Goal: Task Accomplishment & Management: Use online tool/utility

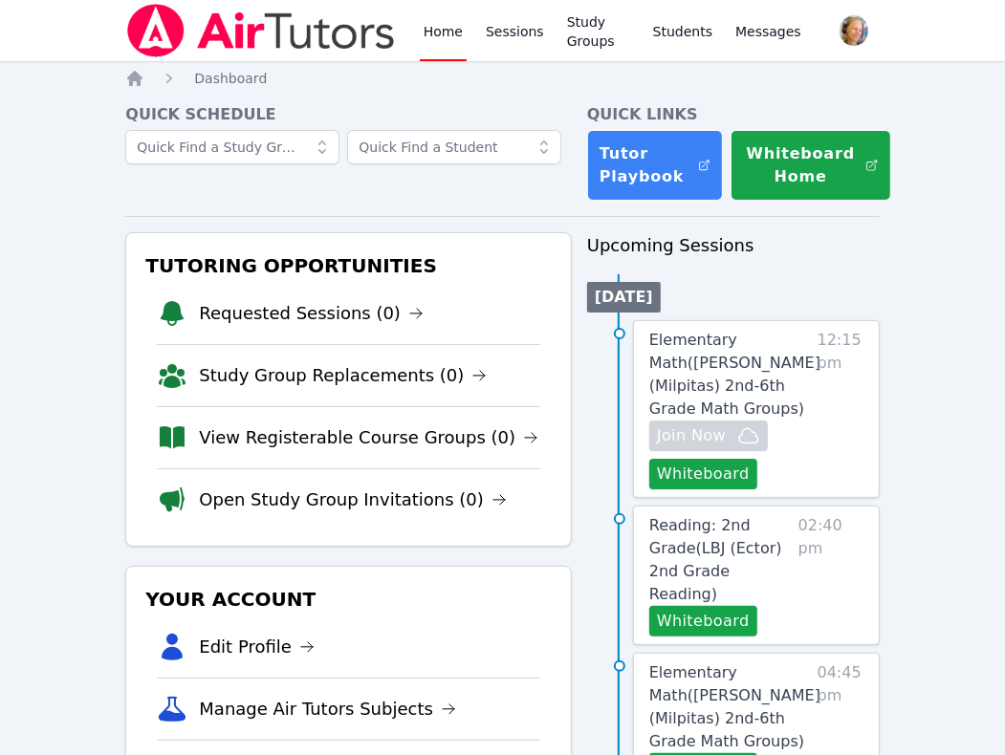
click at [746, 543] on span "Reading: 2nd Grade ( LBJ (Ector) 2nd Grade Reading )" at bounding box center [715, 559] width 133 height 87
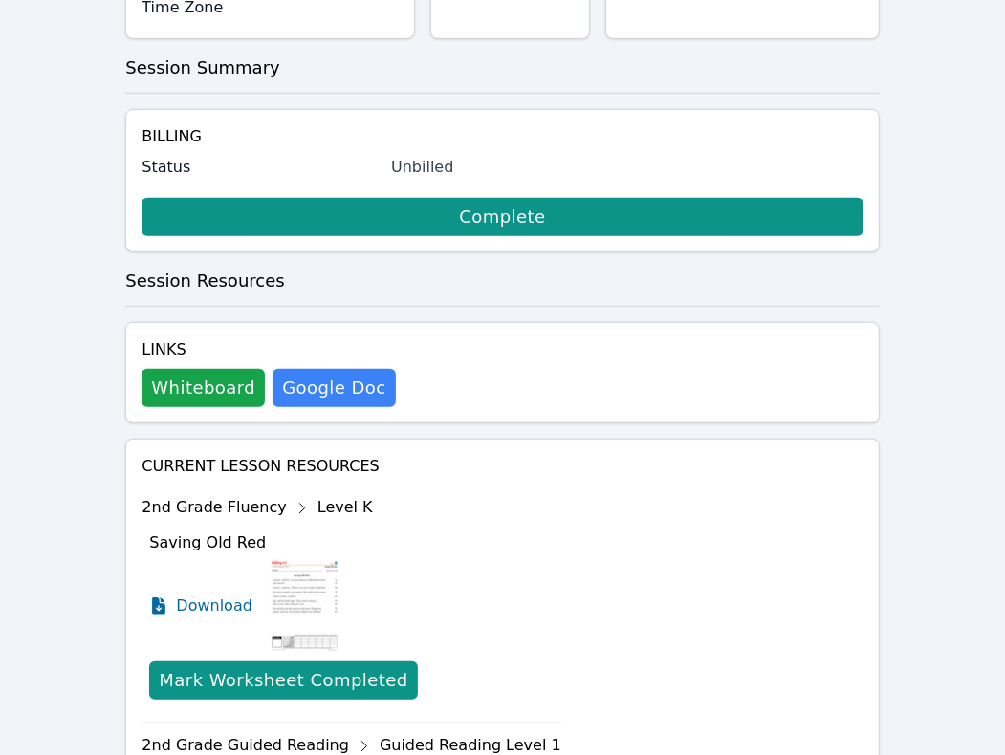
scroll to position [597, 0]
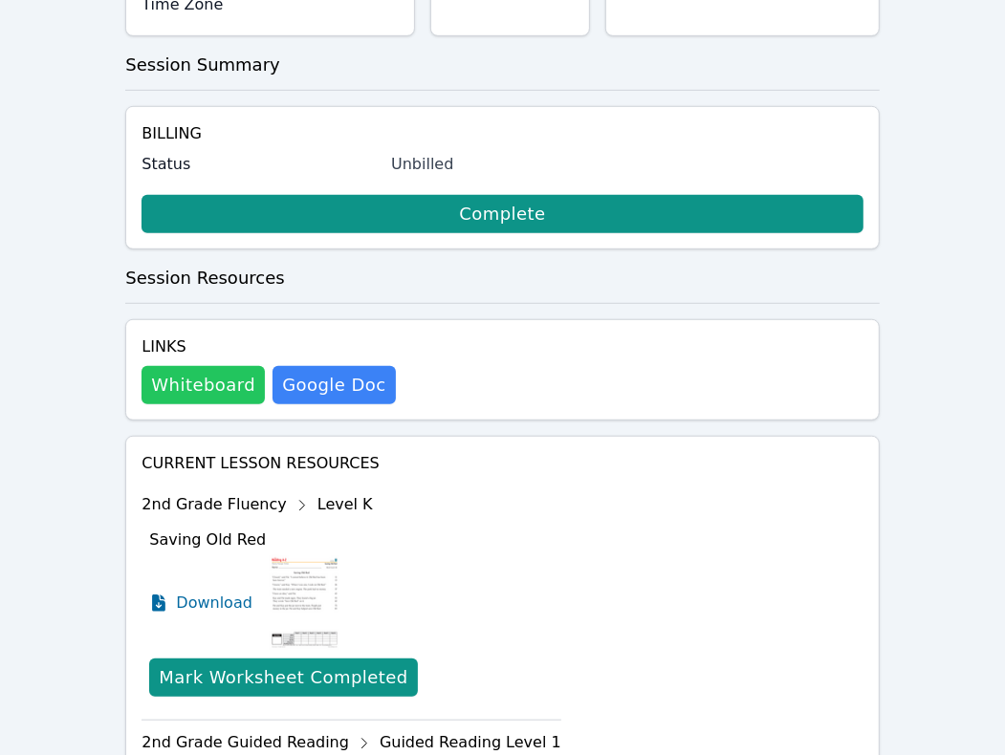
click at [211, 366] on button "Whiteboard" at bounding box center [202, 385] width 123 height 38
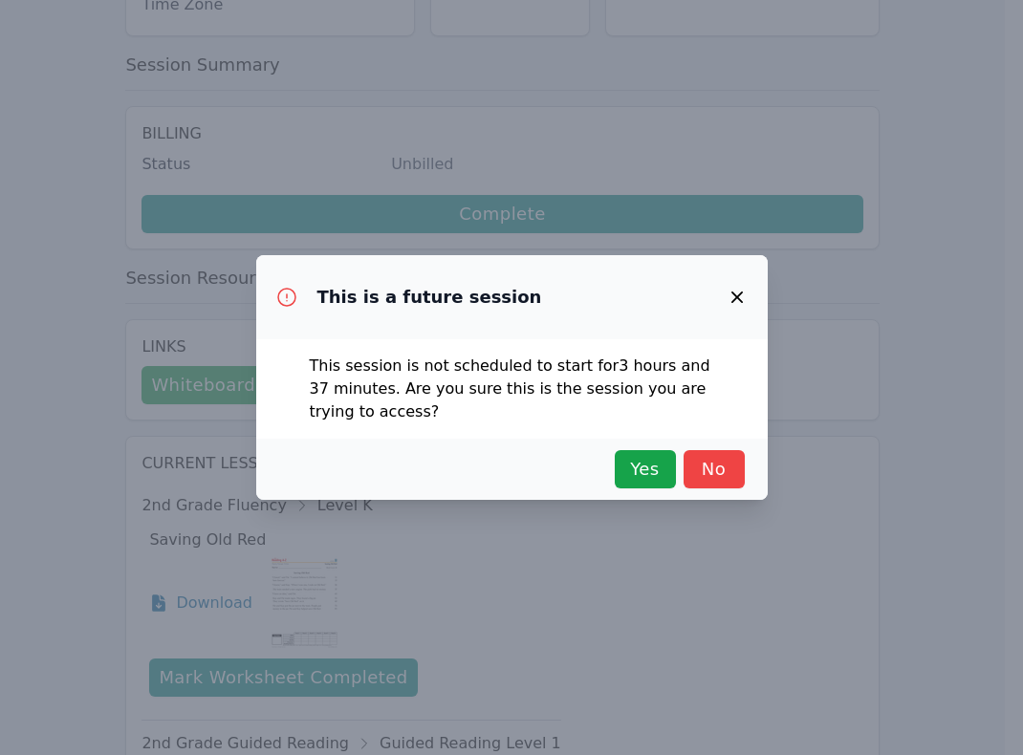
click at [837, 369] on div "This is a future session This session is not scheduled to start for 3 hours and…" at bounding box center [511, 377] width 1023 height 755
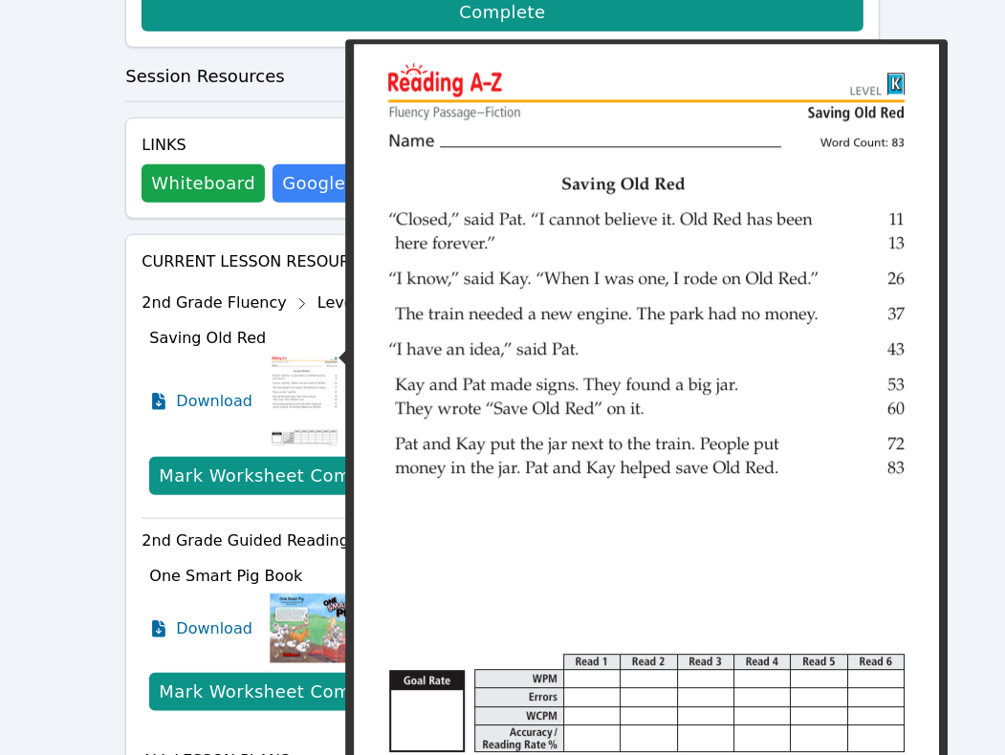
scroll to position [836, 0]
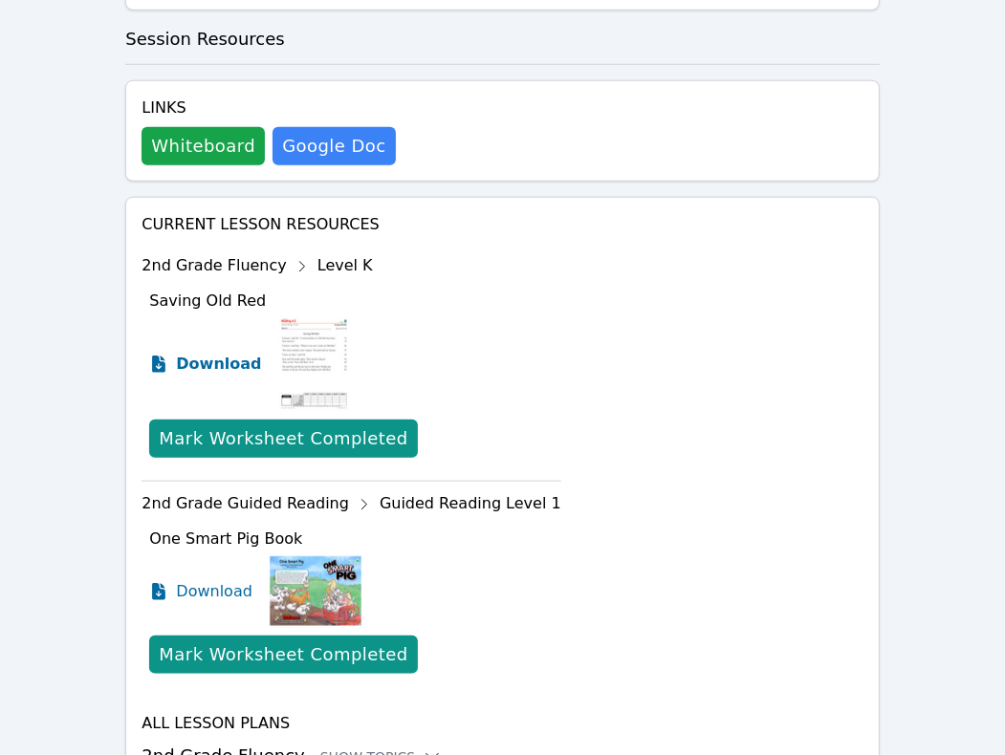
click at [222, 353] on span "Download" at bounding box center [218, 364] width 85 height 23
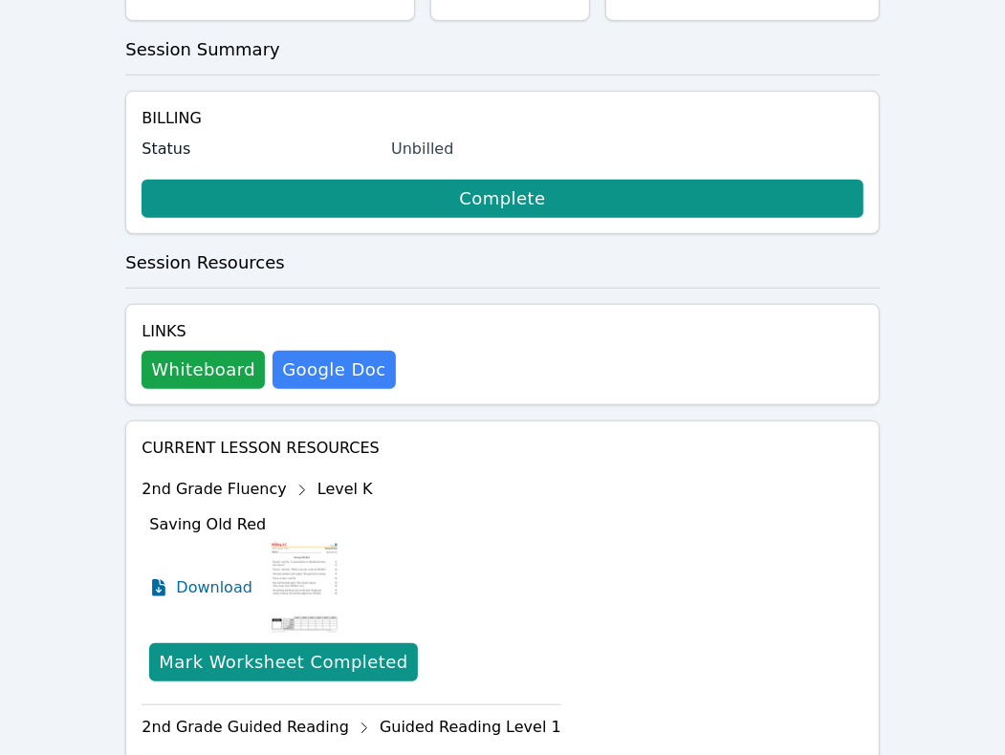
scroll to position [597, 0]
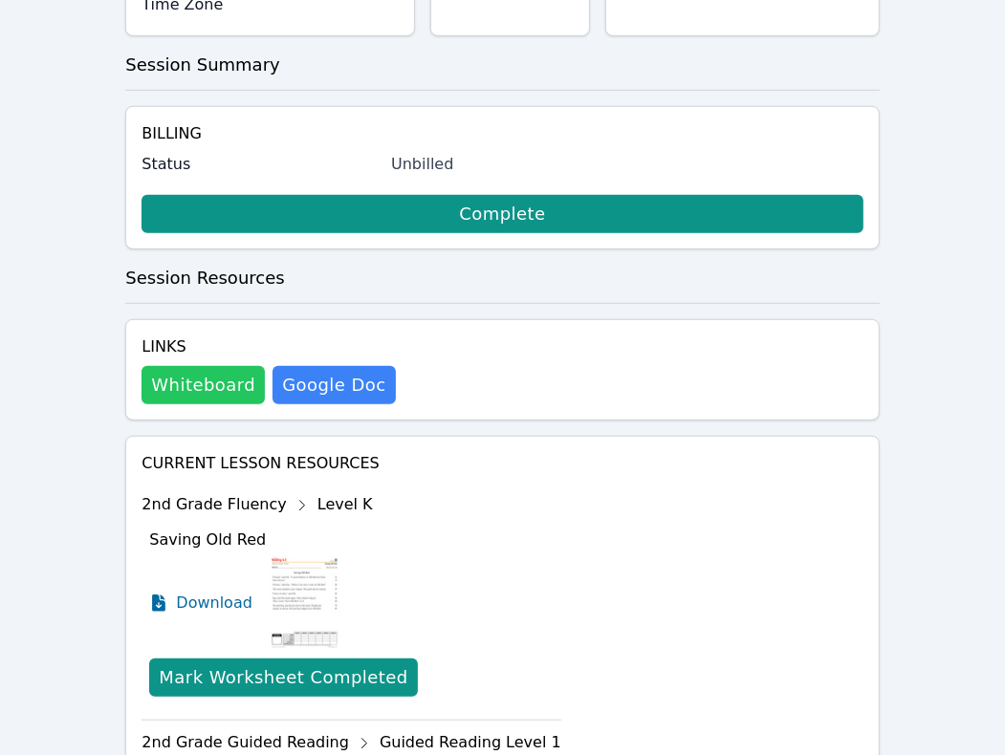
click at [225, 366] on button "Whiteboard" at bounding box center [202, 385] width 123 height 38
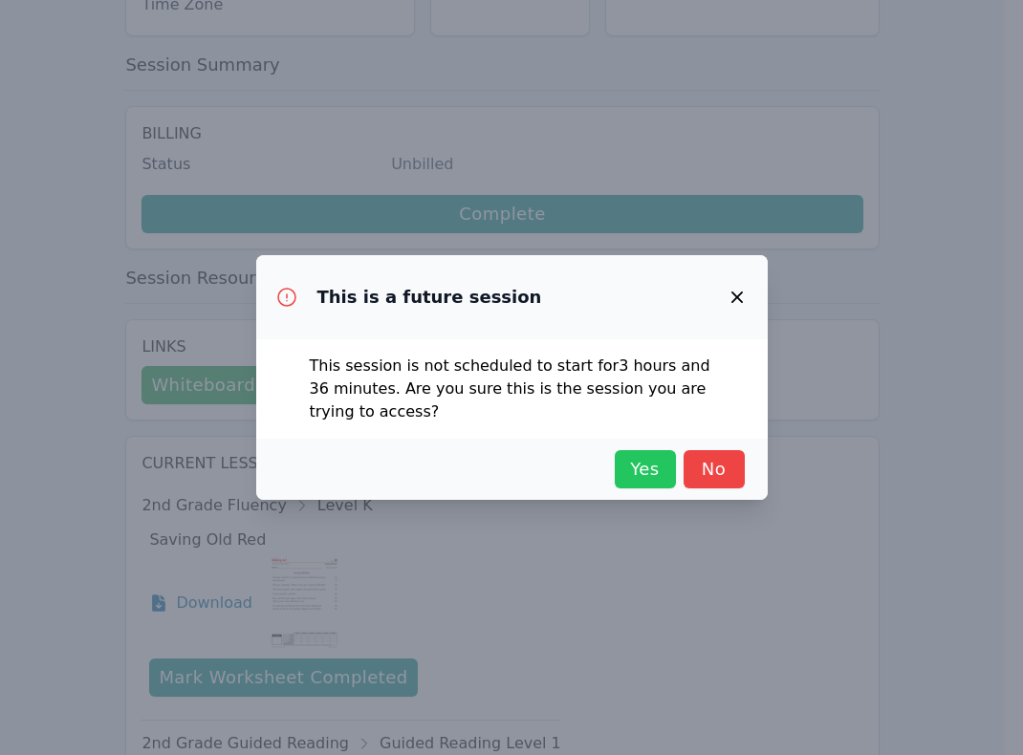
click at [648, 465] on span "Yes" at bounding box center [645, 469] width 42 height 27
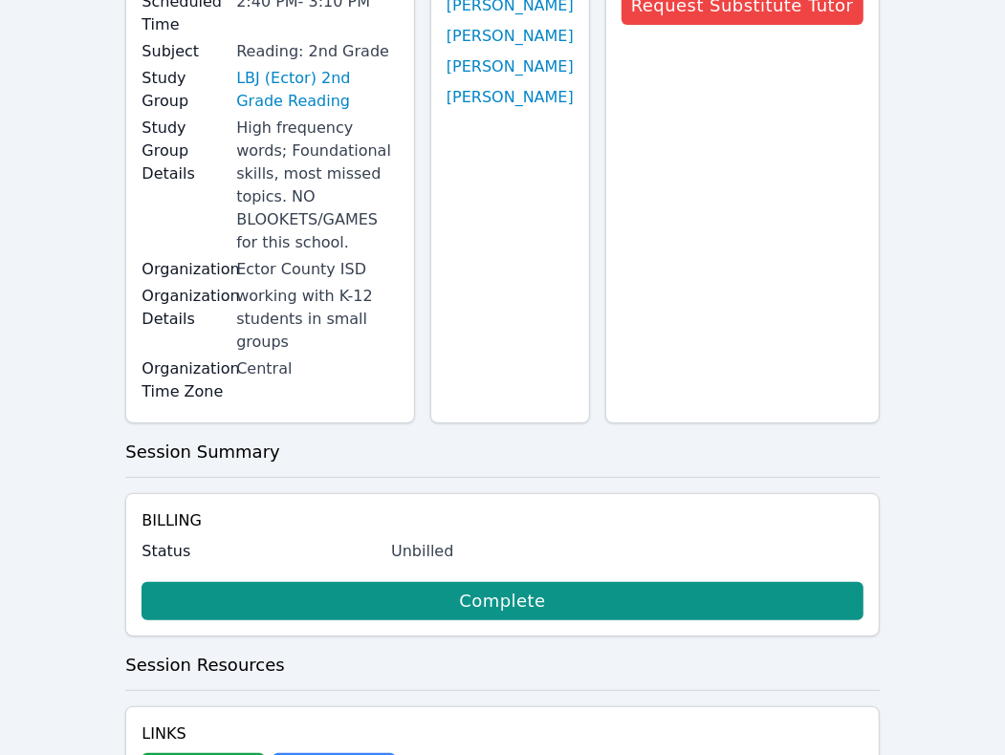
scroll to position [0, 0]
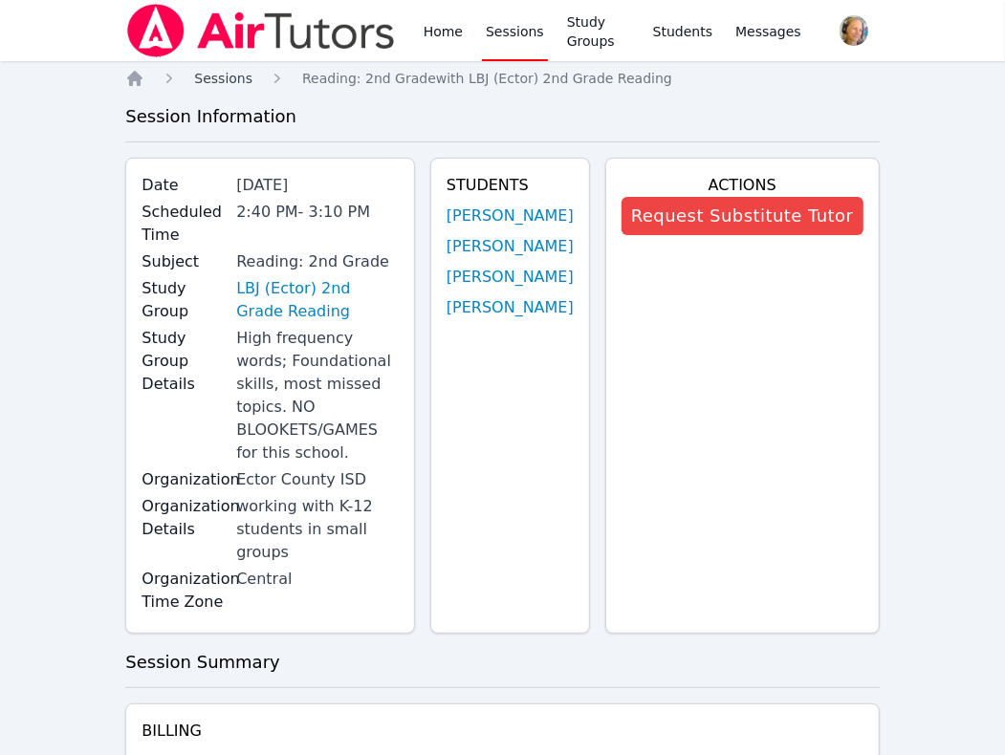
click at [207, 83] on span "Sessions" at bounding box center [223, 78] width 58 height 15
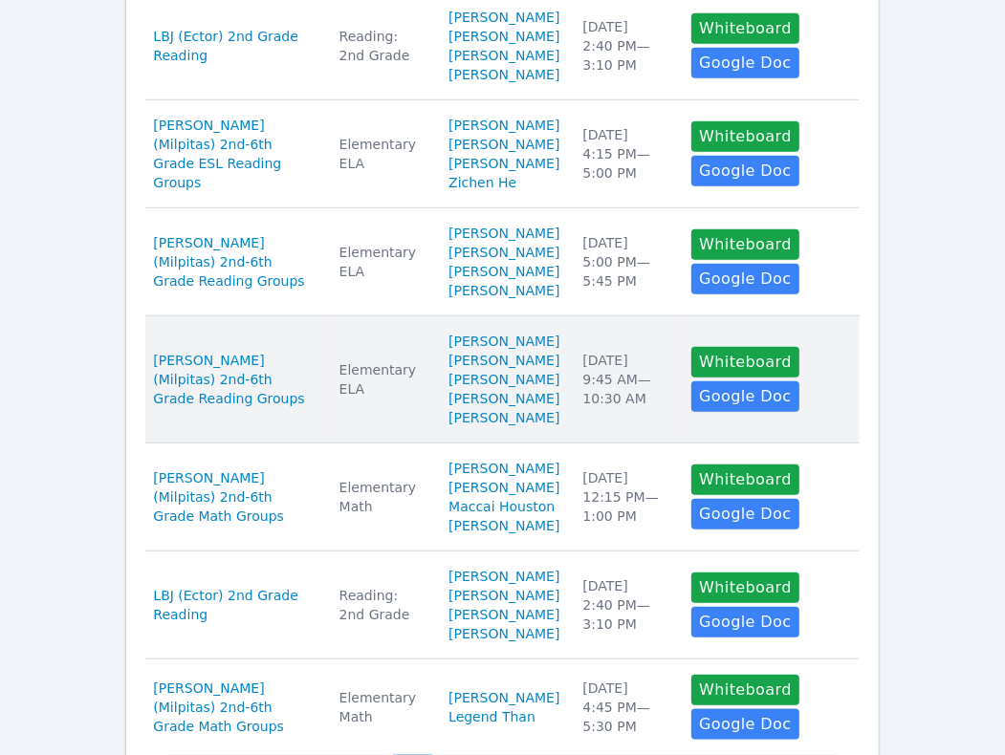
scroll to position [836, 0]
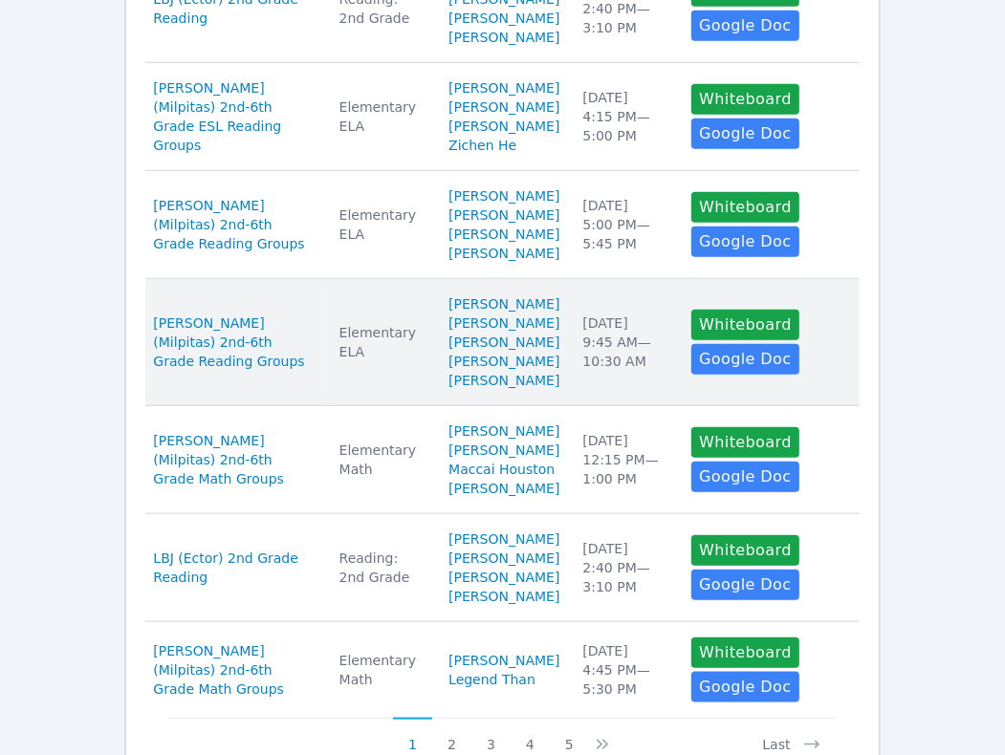
click at [607, 406] on td "Date Fri Oct 17 9:45 AM — 10:30 AM" at bounding box center [625, 342] width 109 height 127
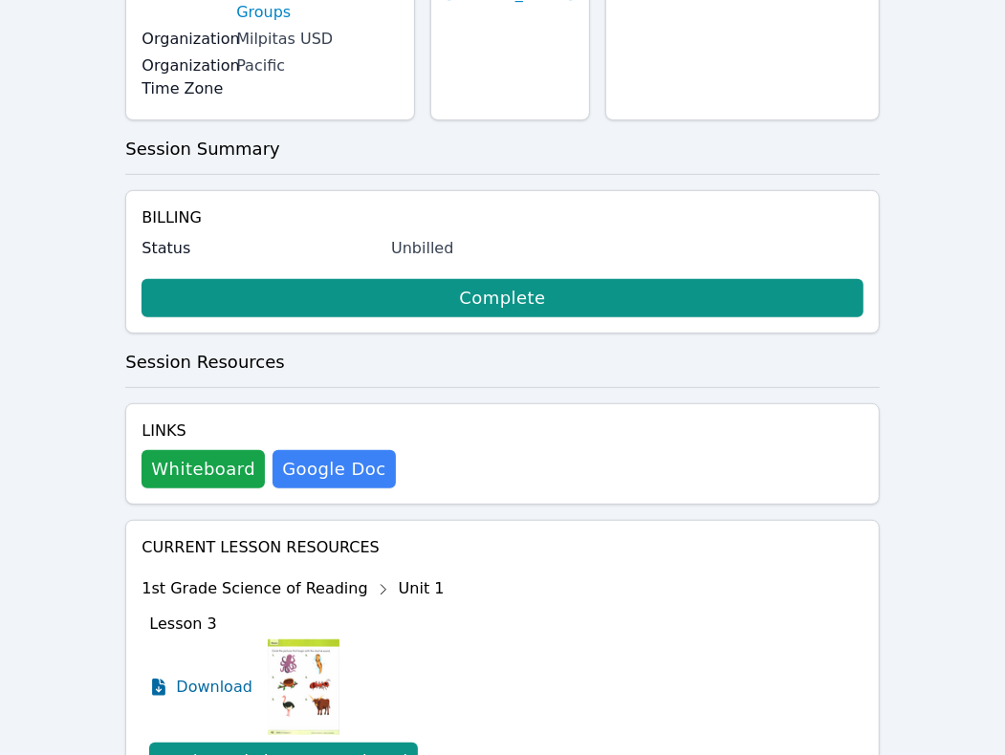
scroll to position [358, 0]
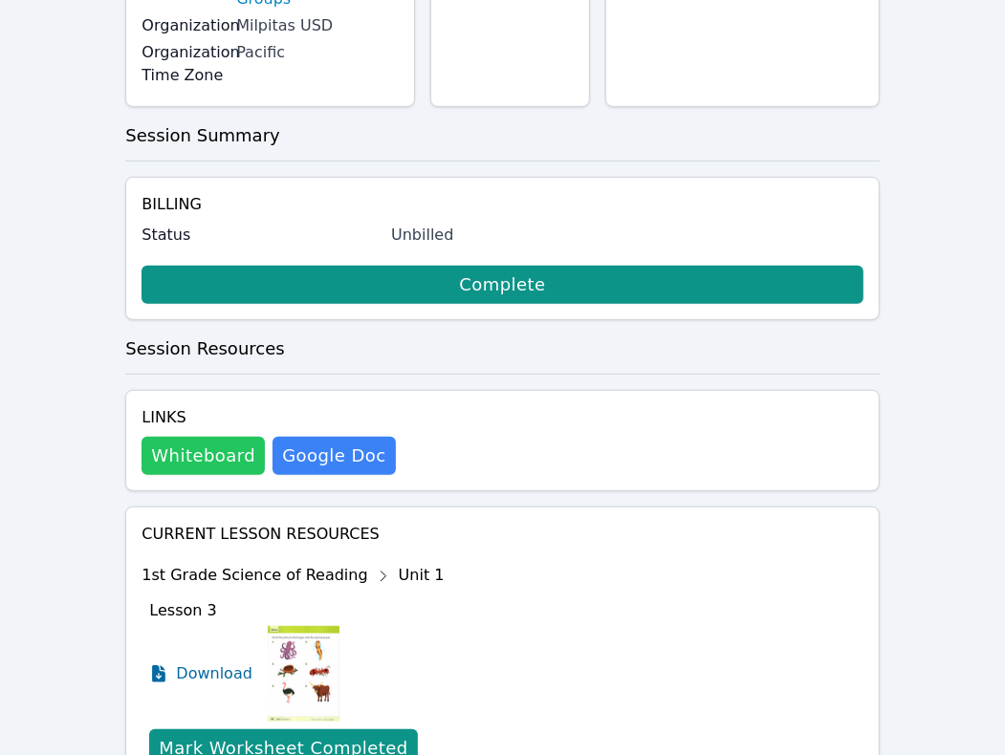
click at [218, 437] on button "Whiteboard" at bounding box center [202, 456] width 123 height 38
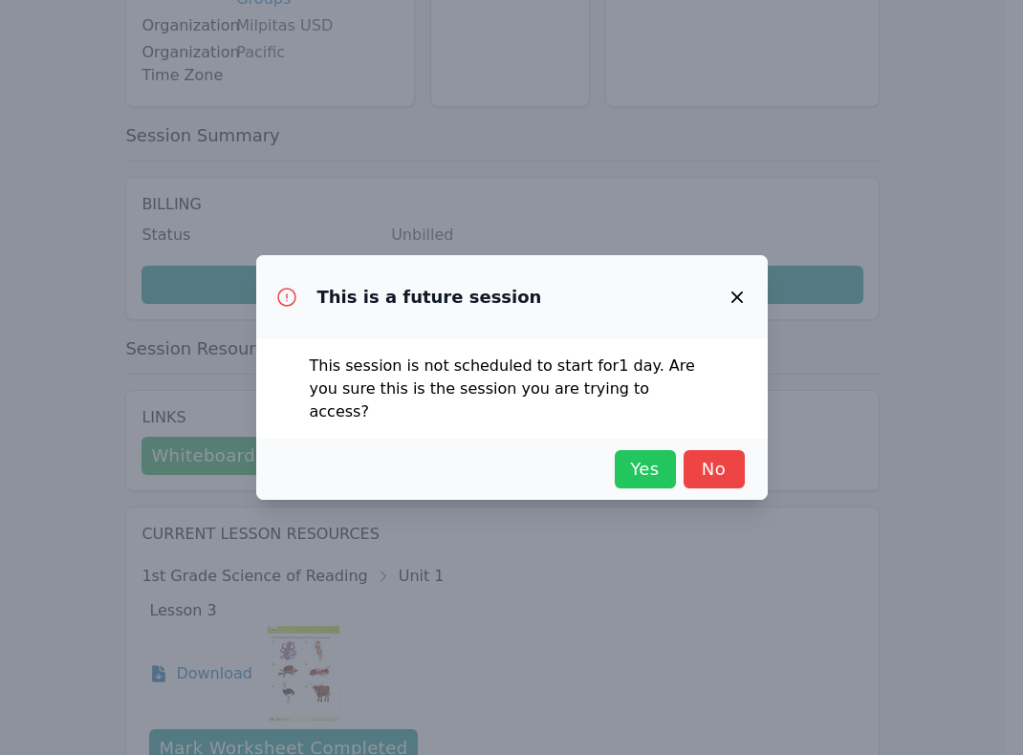
click at [631, 464] on span "Yes" at bounding box center [645, 469] width 42 height 27
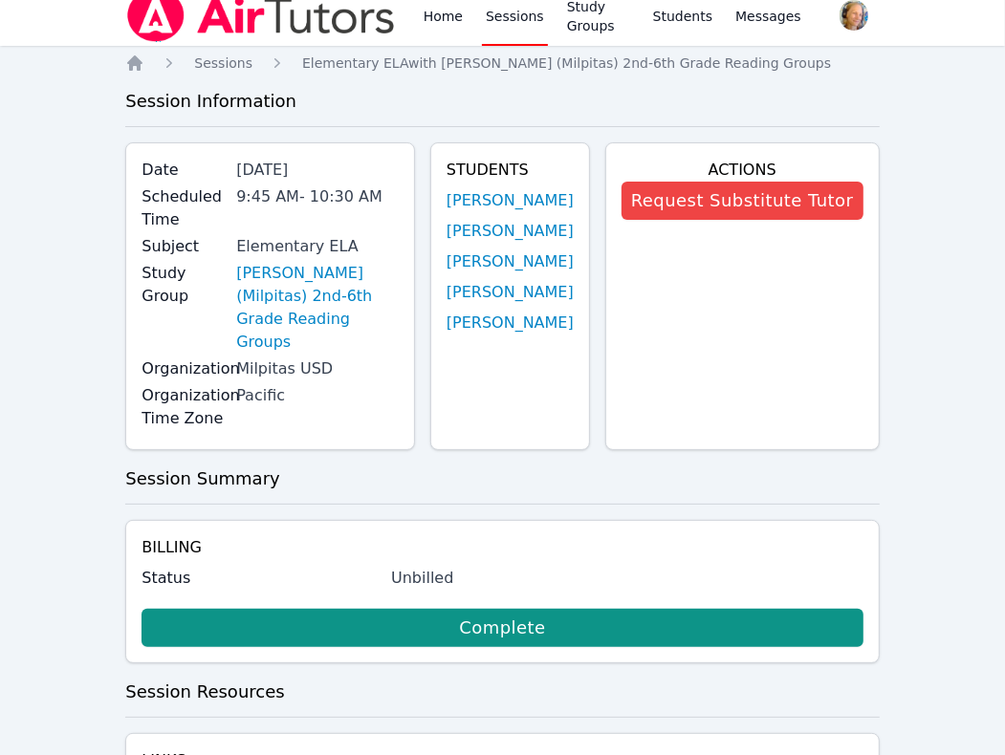
scroll to position [0, 0]
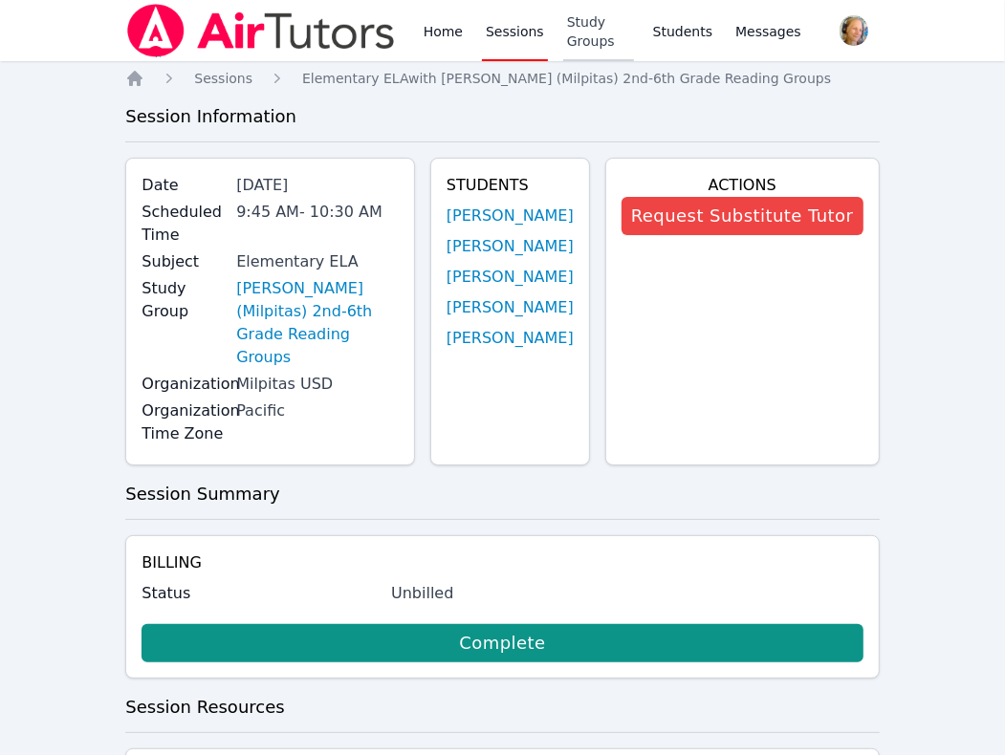
click at [586, 45] on link "Study Groups" at bounding box center [598, 30] width 71 height 61
